Goal: Complete application form

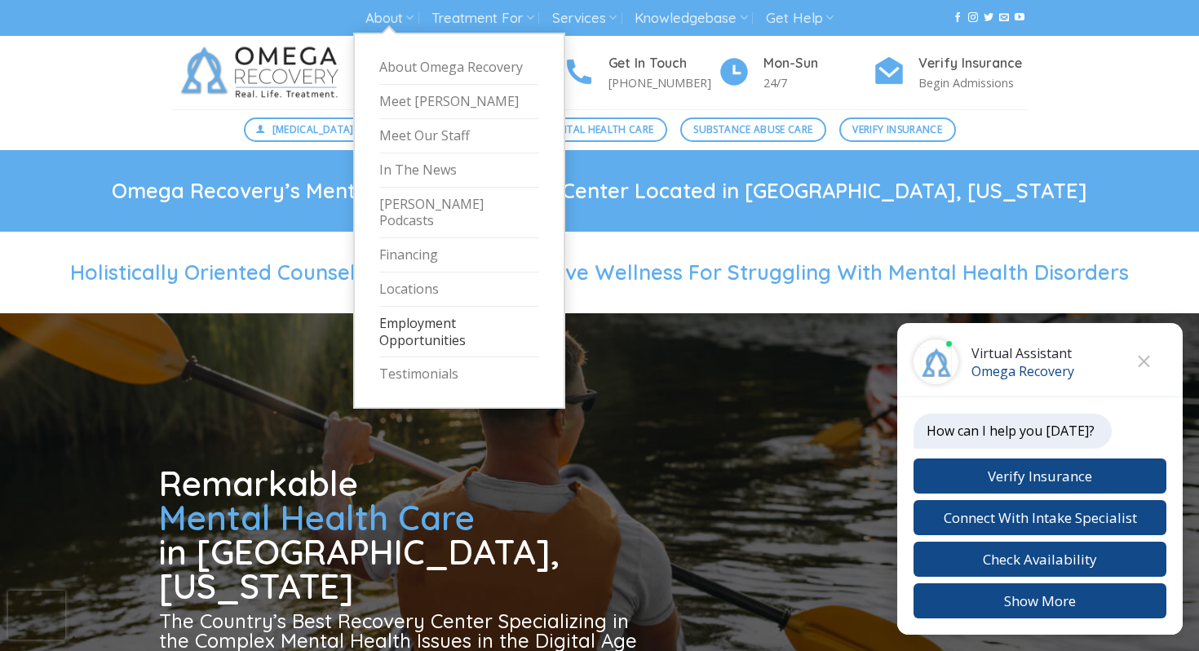
click at [418, 311] on link "Employment Opportunities" at bounding box center [459, 332] width 160 height 51
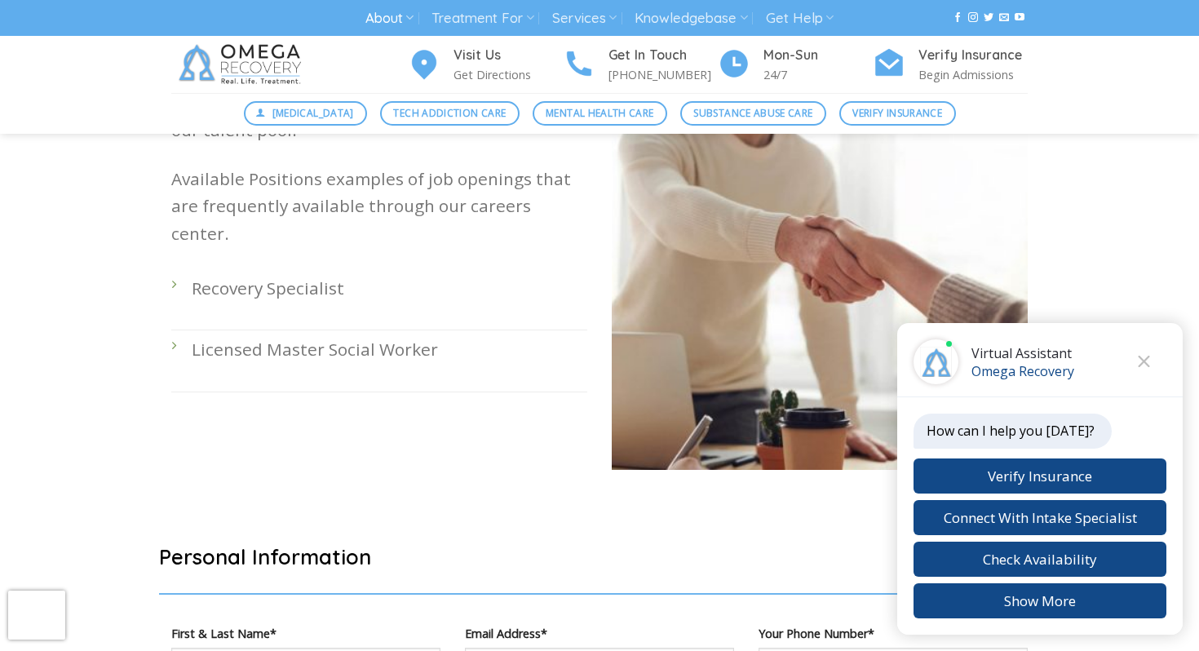
scroll to position [504, 0]
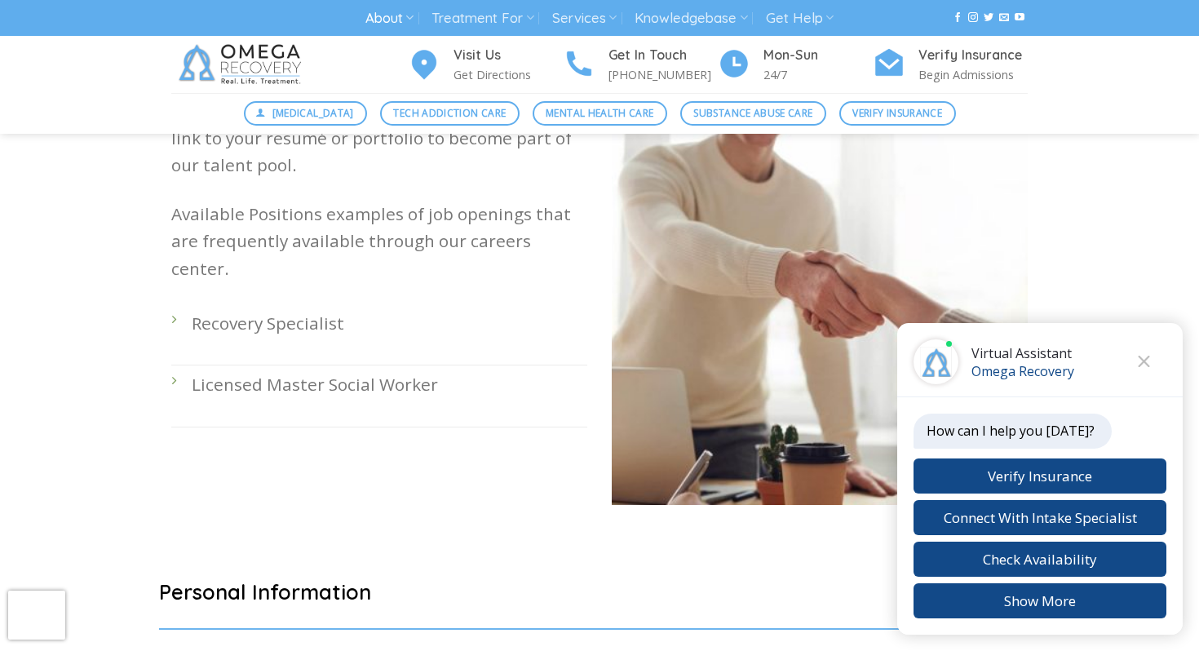
click at [239, 310] on p "Recovery Specialist" at bounding box center [390, 323] width 396 height 27
click at [169, 290] on div "Got what it takes to work with us? Great! Send us a link to your resumé or port…" at bounding box center [379, 313] width 440 height 432
click at [175, 304] on li "Recovery Specialist" at bounding box center [379, 334] width 416 height 61
click at [252, 310] on p "Recovery Specialist" at bounding box center [390, 323] width 396 height 27
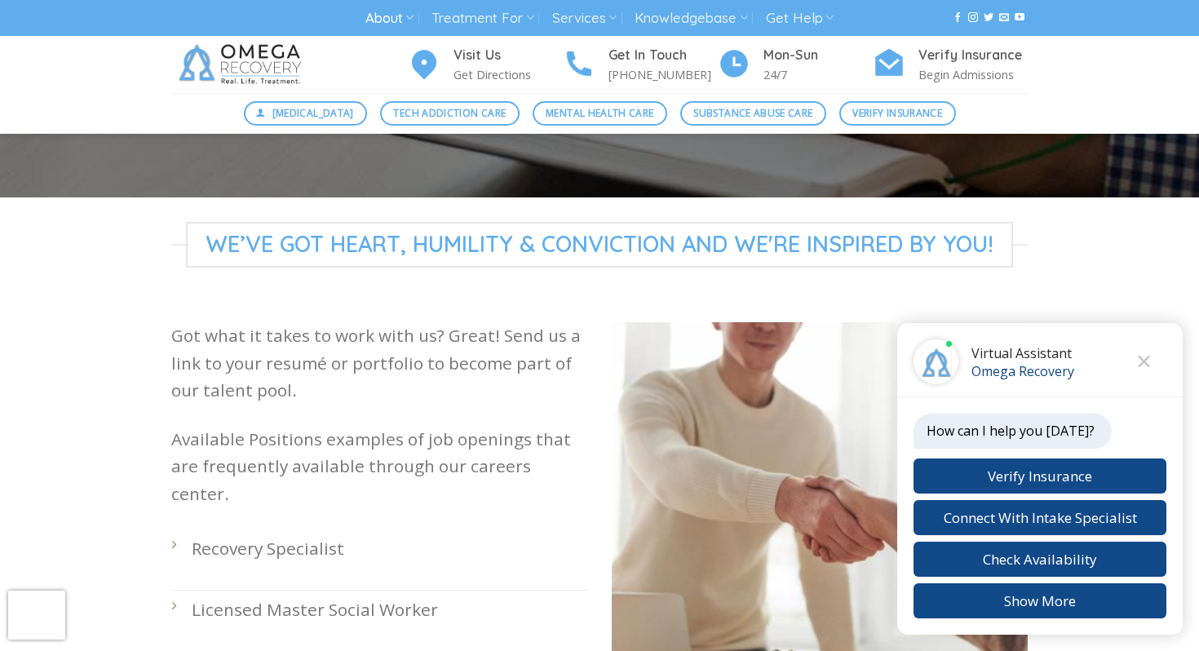
scroll to position [273, 0]
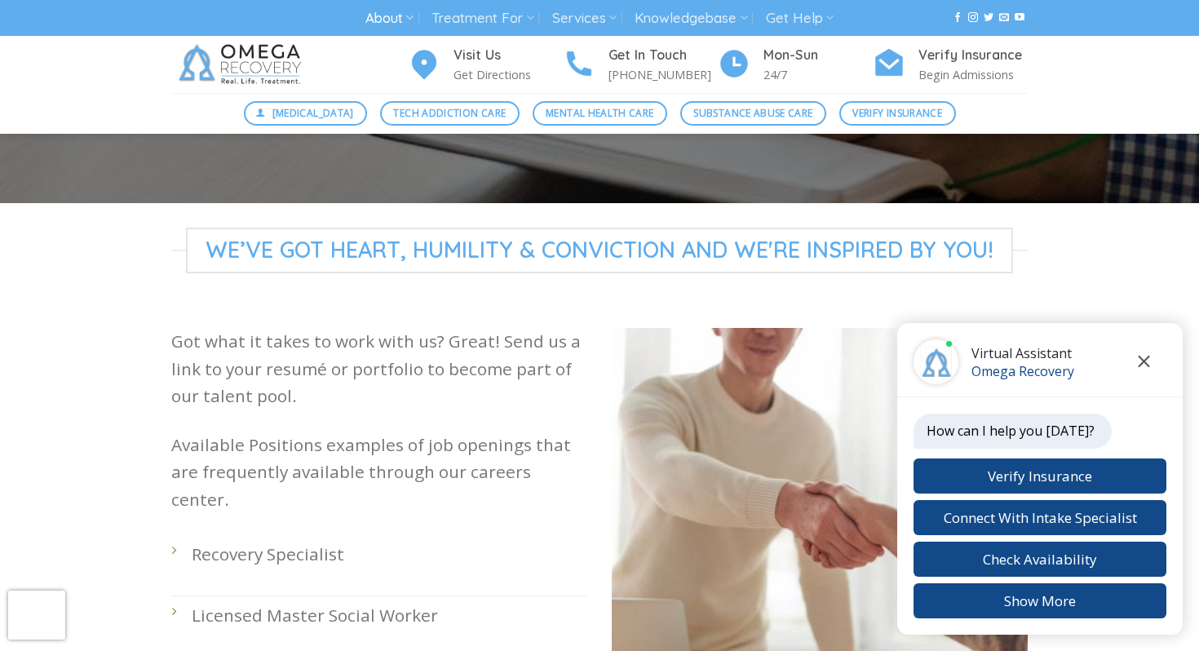
click at [1143, 363] on icon "Close chat" at bounding box center [1144, 361] width 12 height 11
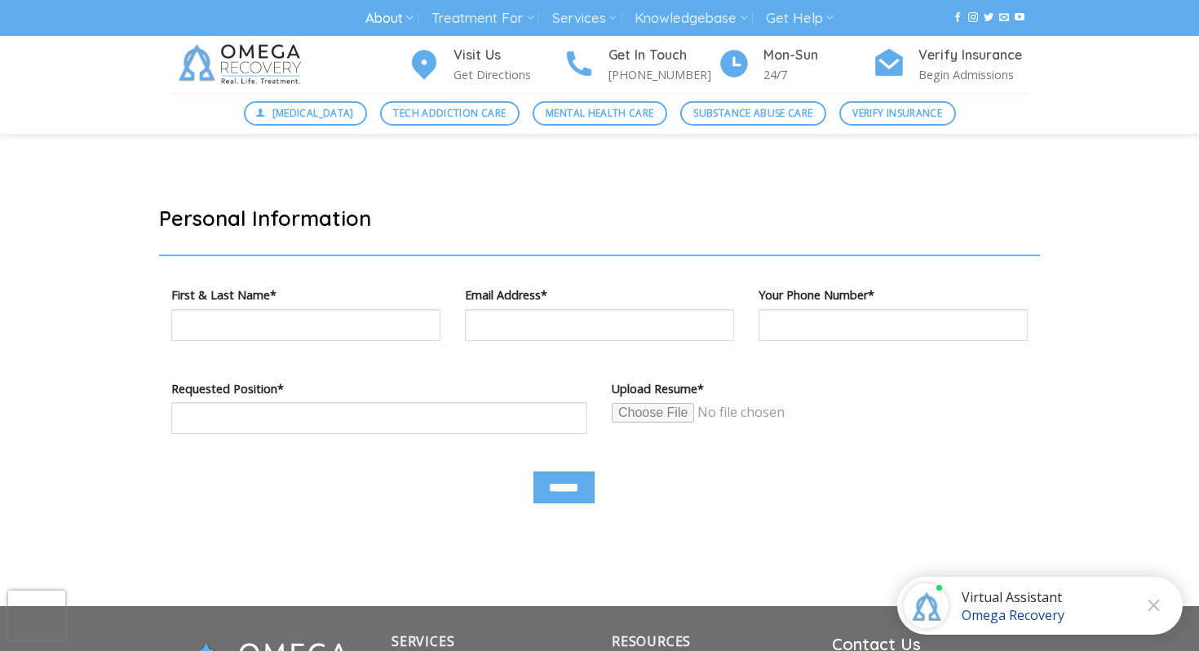
scroll to position [885, 0]
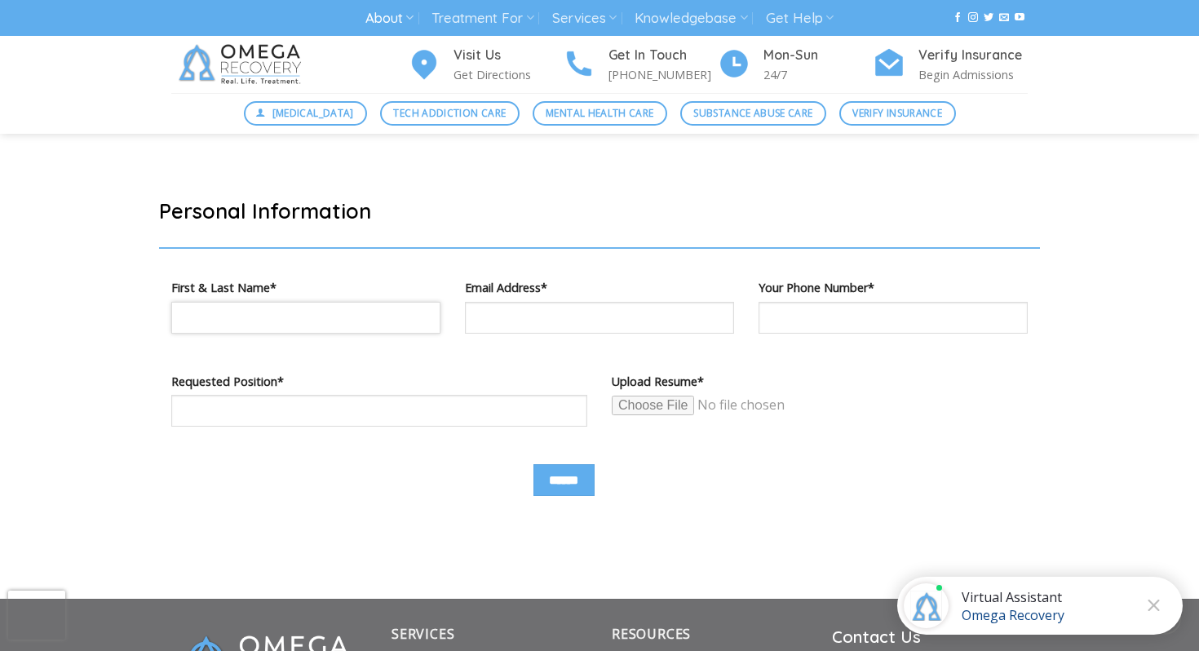
click at [332, 321] on input "Contact form" at bounding box center [305, 318] width 269 height 32
type input "**********"
click at [445, 418] on input "Contact form" at bounding box center [379, 411] width 416 height 32
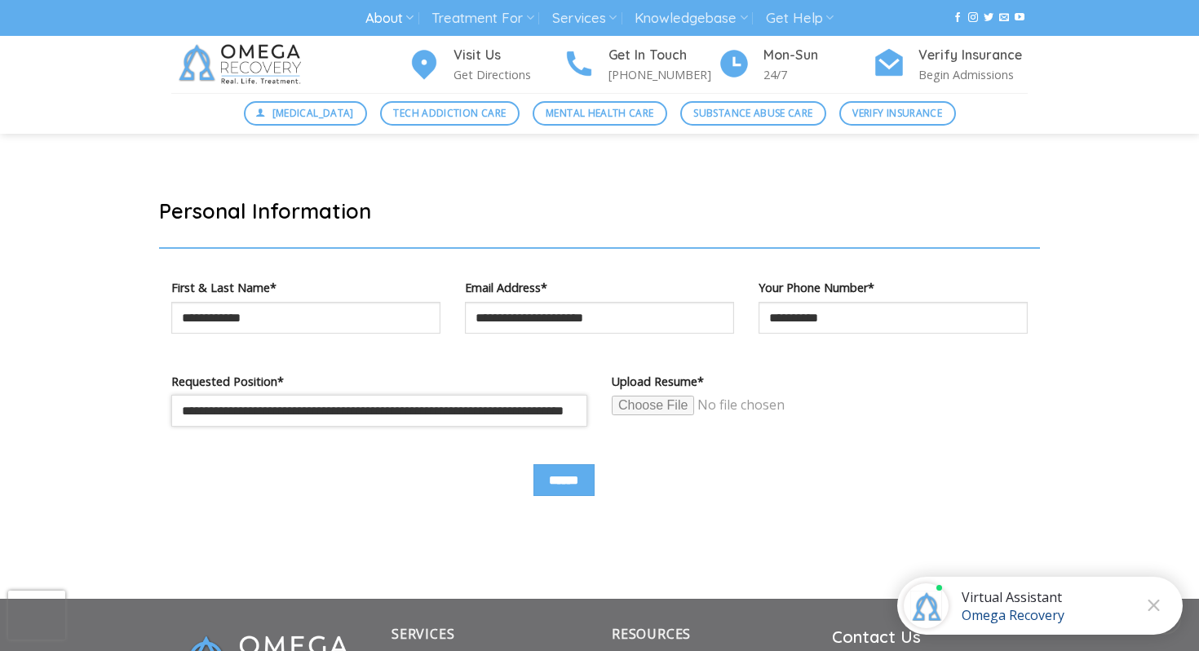
scroll to position [0, 48]
type input "**********"
click at [629, 412] on input "Contact form" at bounding box center [737, 405] width 250 height 21
click at [674, 410] on input "Contact form" at bounding box center [737, 405] width 250 height 21
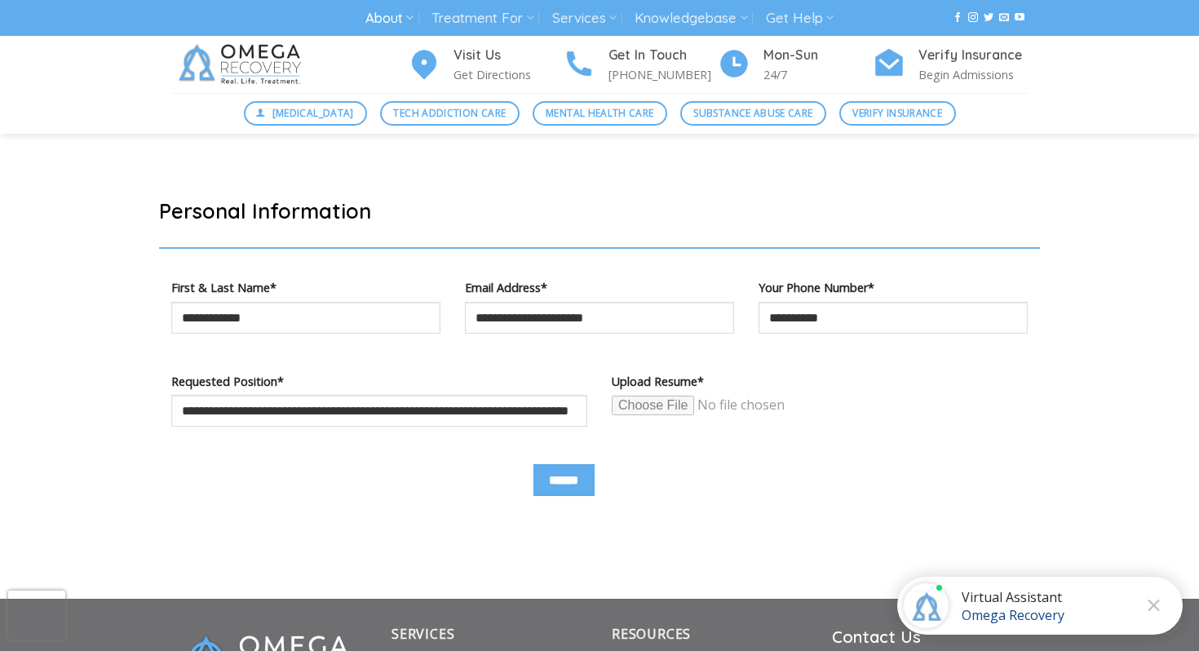
click at [717, 435] on div "Upload Resume*" at bounding box center [819, 417] width 440 height 93
click at [675, 407] on input "Contact form" at bounding box center [737, 405] width 250 height 21
click at [679, 403] on input "Contact form" at bounding box center [737, 405] width 250 height 21
type input "**********"
click at [577, 485] on input "******" at bounding box center [563, 480] width 61 height 32
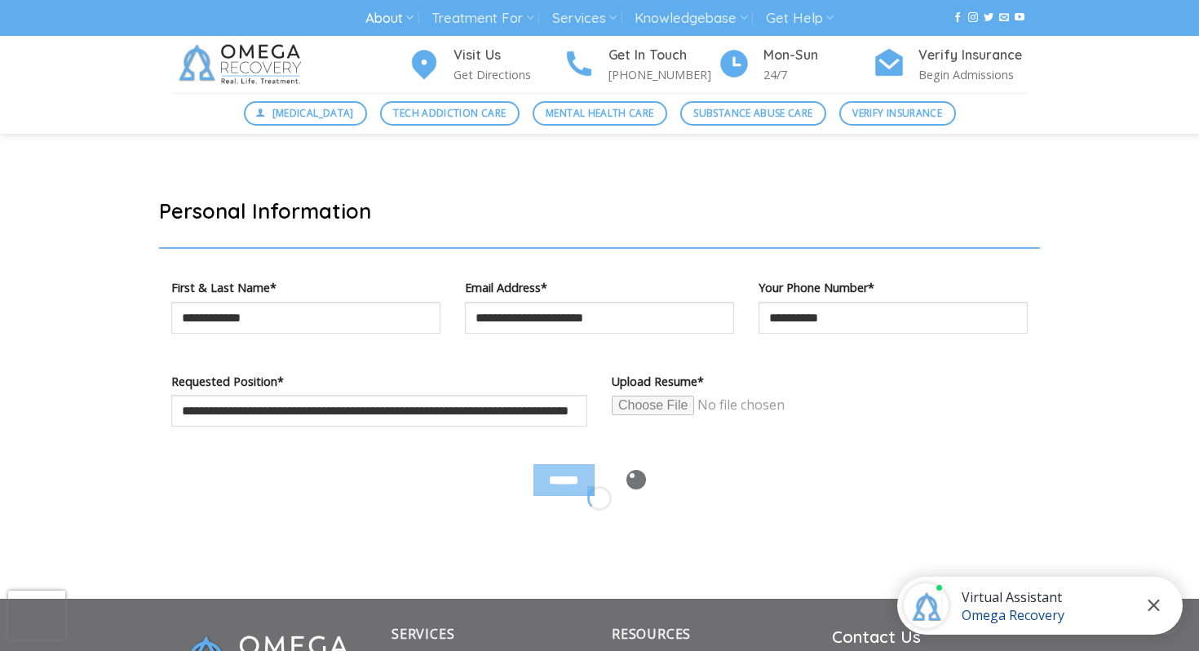
click at [1150, 605] on icon "Close chat" at bounding box center [1153, 604] width 12 height 11
